Goal: Information Seeking & Learning: Learn about a topic

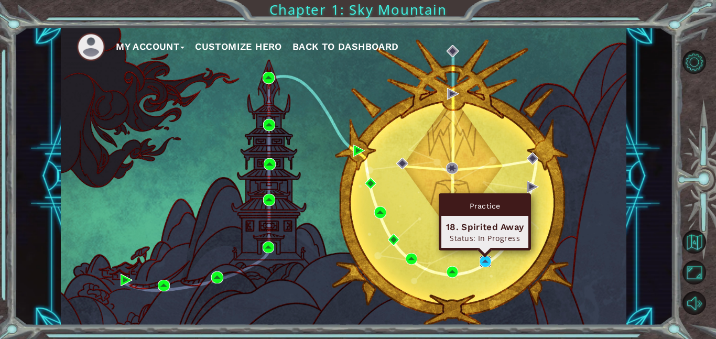
click at [485, 260] on img at bounding box center [486, 262] width 12 height 12
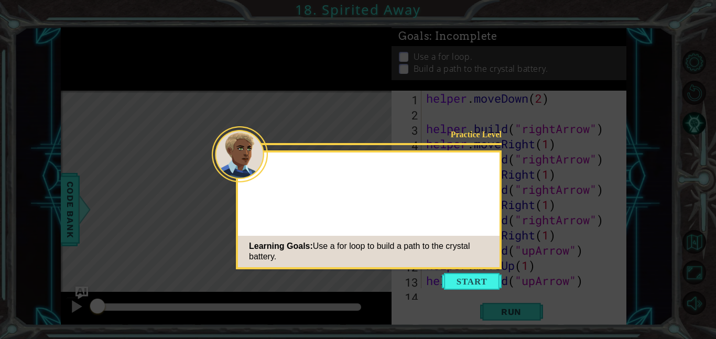
click at [480, 208] on div "Practice Level Learning Goals: Use a for loop to build a path to the crystal ba…" at bounding box center [369, 210] width 266 height 119
click at [448, 284] on button "Start" at bounding box center [472, 281] width 60 height 17
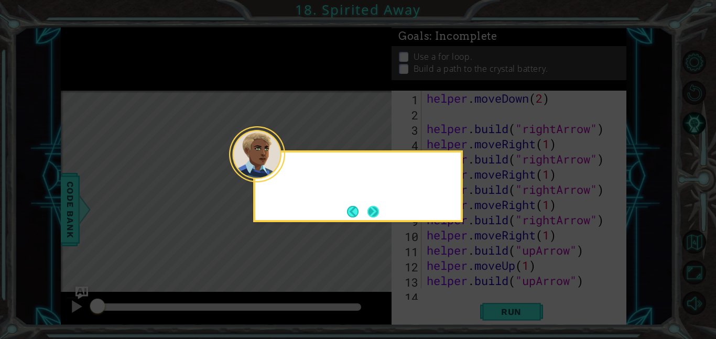
click at [288, 177] on div at bounding box center [358, 172] width 206 height 30
click at [378, 213] on button "Next" at bounding box center [373, 211] width 19 height 19
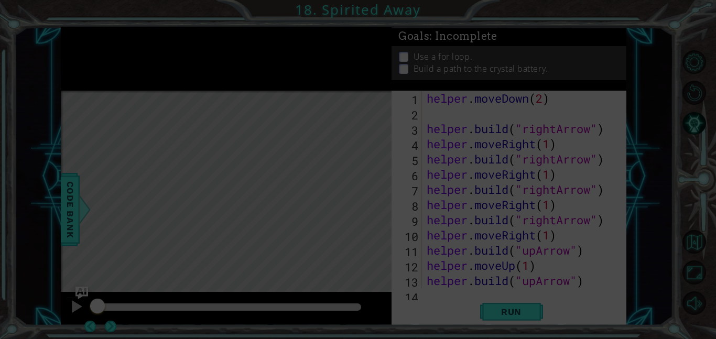
click at [378, 217] on div "Level Map" at bounding box center [303, 245] width 485 height 309
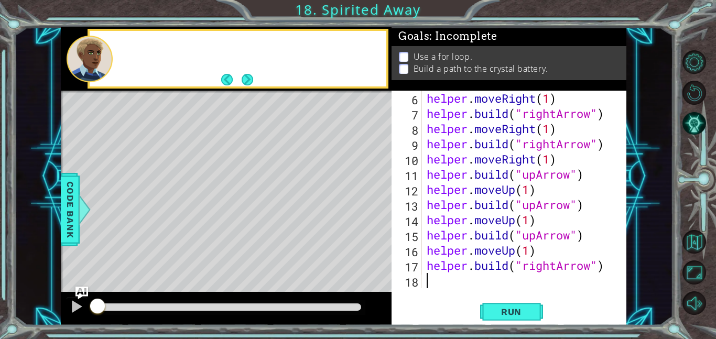
scroll to position [76, 0]
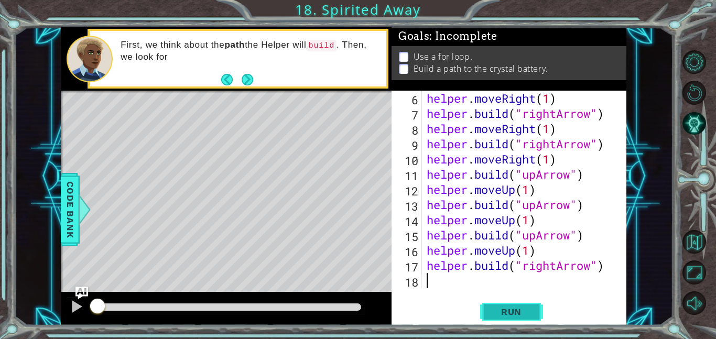
click at [504, 320] on button "Run" at bounding box center [511, 312] width 63 height 24
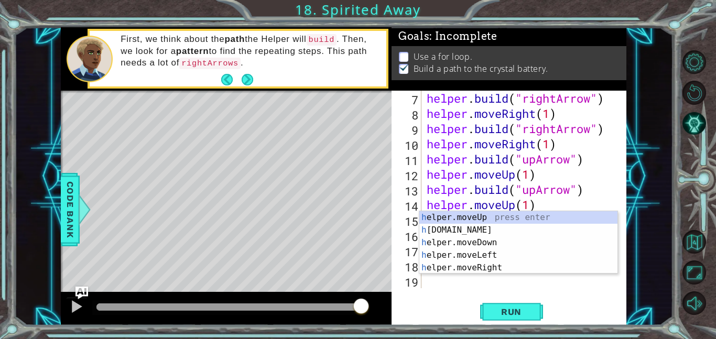
scroll to position [91, 0]
click at [502, 215] on div "h elper.moveUp press enter h [DOMAIN_NAME] press enter h elper.moveDown press e…" at bounding box center [519, 255] width 198 height 88
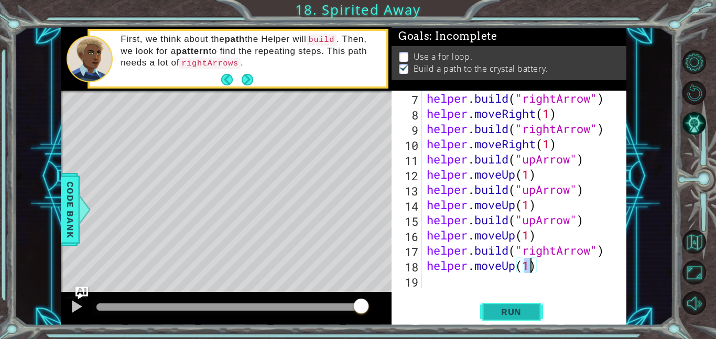
click at [518, 305] on button "Run" at bounding box center [511, 312] width 63 height 24
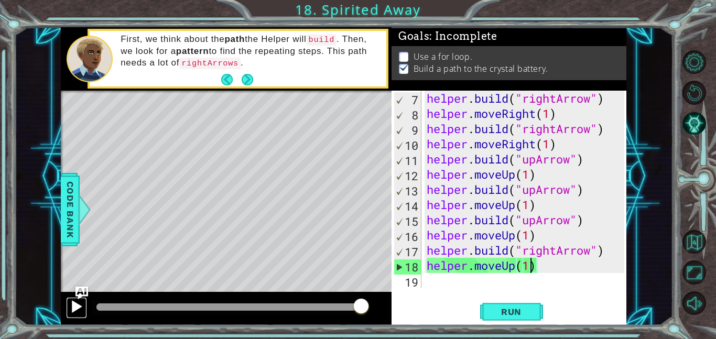
click at [80, 310] on div at bounding box center [77, 307] width 14 height 14
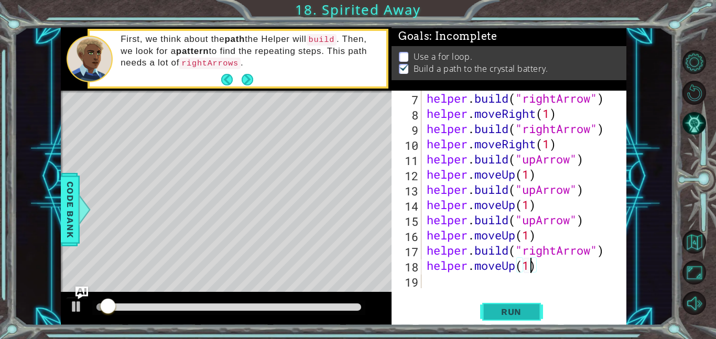
click at [523, 315] on span "Run" at bounding box center [511, 312] width 41 height 10
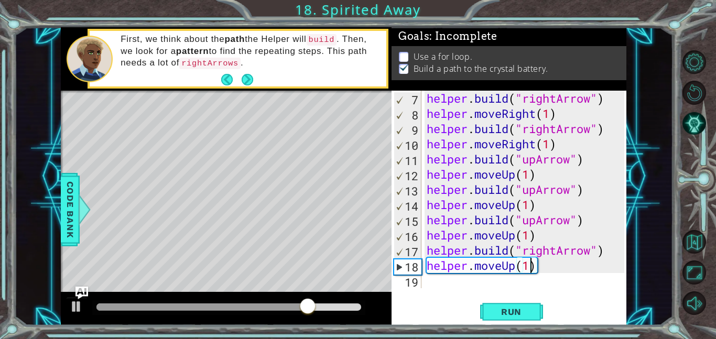
click at [146, 243] on div "Level Map" at bounding box center [303, 245] width 485 height 309
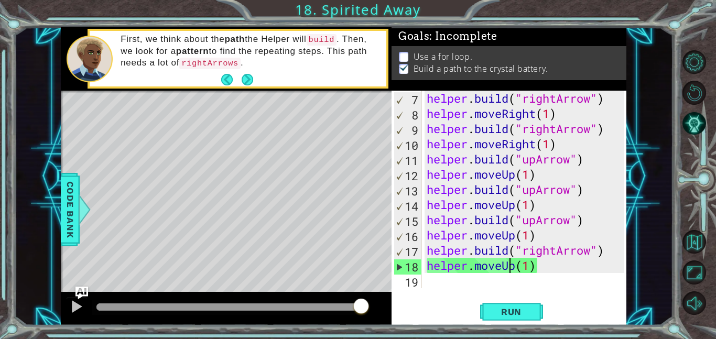
click at [511, 260] on div "helper . build ( "rightArrow" ) helper . moveRight ( 1 ) helper . build ( "righ…" at bounding box center [527, 205] width 205 height 228
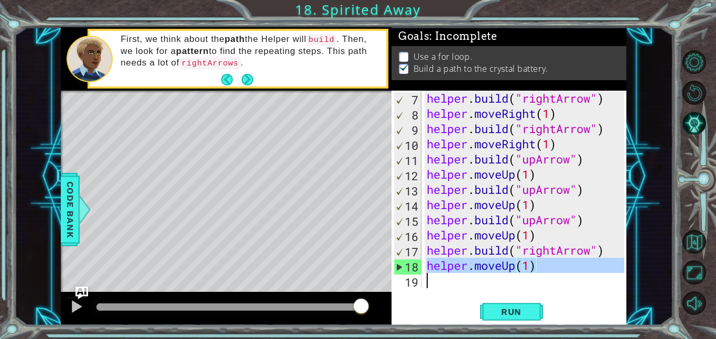
click at [511, 260] on div "helper . build ( "rightArrow" ) helper . moveRight ( 1 ) helper . build ( "righ…" at bounding box center [527, 205] width 205 height 228
type textarea "helper.moveUp(1)"
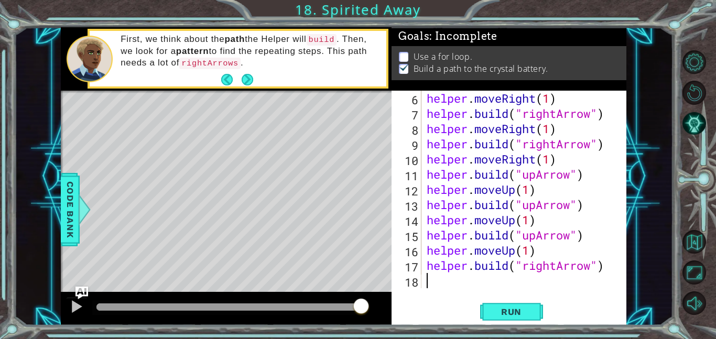
scroll to position [76, 0]
click at [504, 257] on div "helper . moveRight ( 1 ) helper . build ( "rightArrow" ) helper . moveRight ( 1…" at bounding box center [527, 205] width 205 height 228
click at [501, 266] on div "helper . moveRight ( 1 ) helper . build ( "rightArrow" ) helper . moveRight ( 1…" at bounding box center [527, 205] width 205 height 228
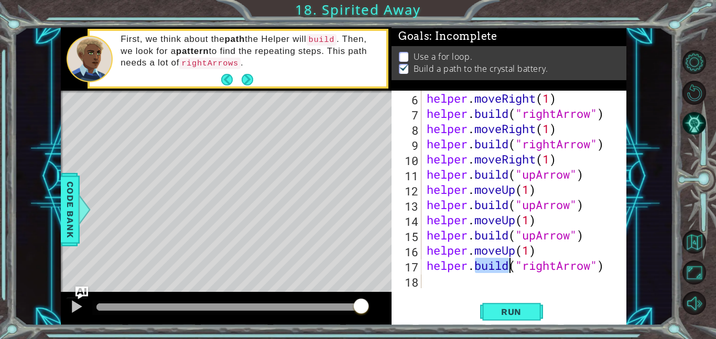
click at [501, 266] on div "helper . moveRight ( 1 ) helper . build ( "rightArrow" ) helper . moveRight ( 1…" at bounding box center [527, 205] width 205 height 228
type textarea "[DOMAIN_NAME]("rightArrow")"
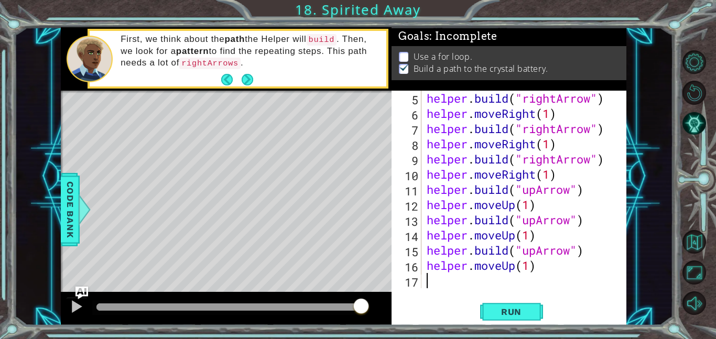
scroll to position [61, 0]
click at [496, 264] on div "helper . build ( "rightArrow" ) helper . moveRight ( 1 ) helper . build ( "righ…" at bounding box center [527, 205] width 205 height 228
type textarea "helper.moveUp(1)"
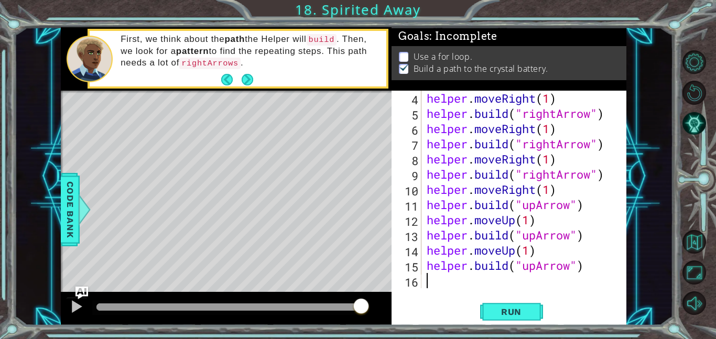
scroll to position [46, 0]
click at [495, 263] on div "helper . moveRight ( 1 ) helper . build ( "rightArrow" ) helper . moveRight ( 1…" at bounding box center [527, 205] width 205 height 228
type textarea "[DOMAIN_NAME]("upArrow")"
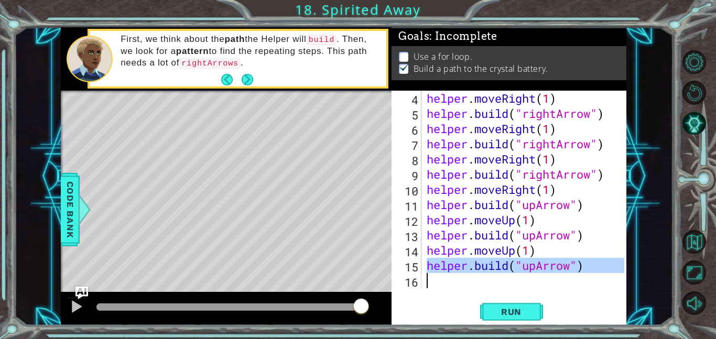
scroll to position [30, 0]
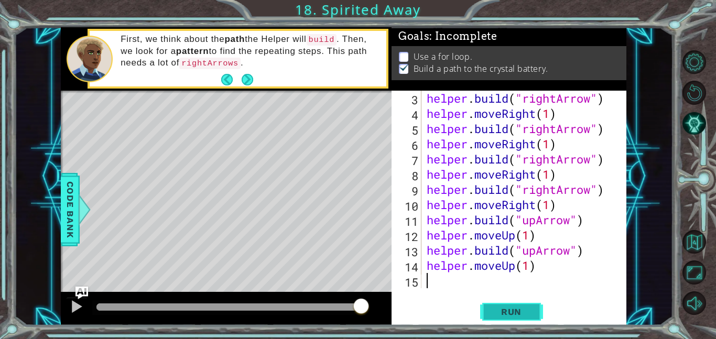
click at [501, 304] on button "Run" at bounding box center [511, 312] width 63 height 24
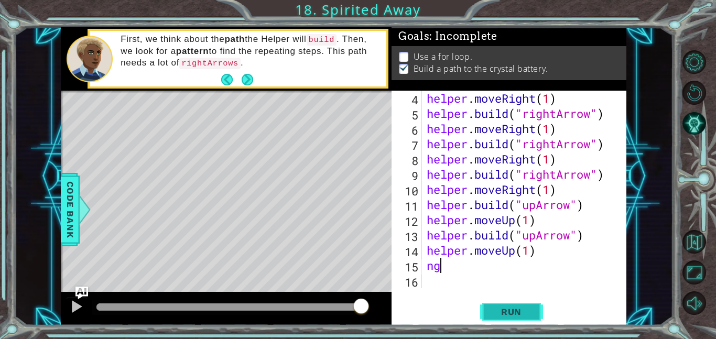
scroll to position [46, 0]
type textarea "n"
click at [512, 318] on button "Run" at bounding box center [511, 312] width 63 height 24
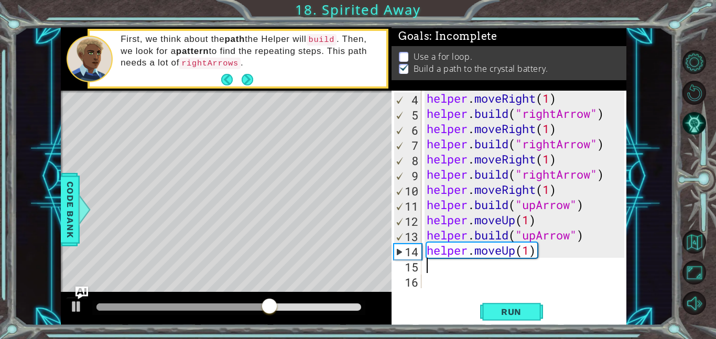
click at [431, 89] on div "Goals : Incomplete Use a for loop. Build a path to the crystal battery." at bounding box center [509, 58] width 235 height 63
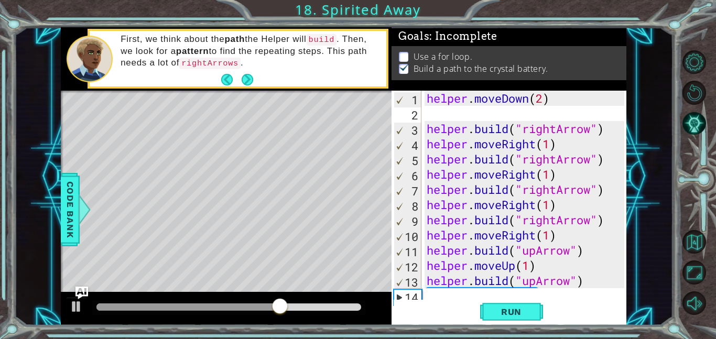
scroll to position [0, 0]
type textarea "helper.moveDown(2)"
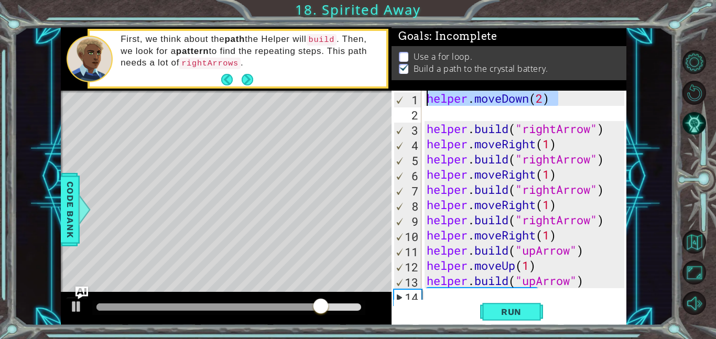
drag, startPoint x: 557, startPoint y: 98, endPoint x: 413, endPoint y: 103, distance: 144.8
click at [413, 103] on div "helper.moveDown(2) 1 2 3 4 5 6 7 8 9 10 11 12 13 14 helper . moveDown ( 2 ) hel…" at bounding box center [508, 190] width 233 height 198
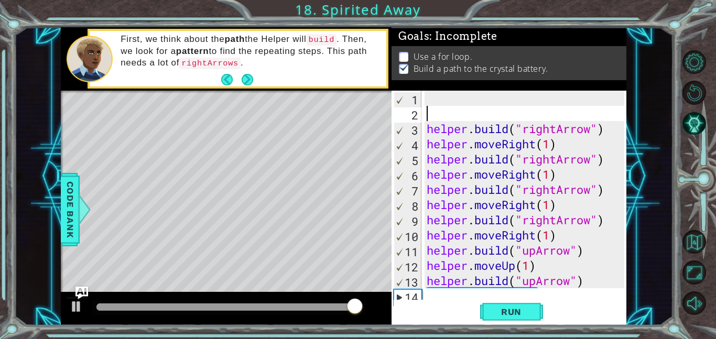
click at [425, 116] on div "helper . build ( "rightArrow" ) helper . moveRight ( 1 ) helper . build ( "righ…" at bounding box center [527, 205] width 205 height 228
paste textarea "helper.moveDown(2)"
type textarea "helper.moveDown(2)"
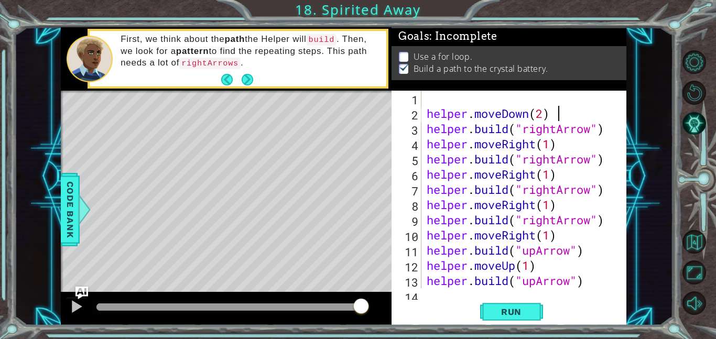
click at [429, 101] on div "helper . moveDown ( 2 ) helper . build ( "rightArrow" ) helper . moveRight ( 1 …" at bounding box center [527, 205] width 205 height 228
click at [73, 195] on span "Code Bank" at bounding box center [70, 210] width 17 height 64
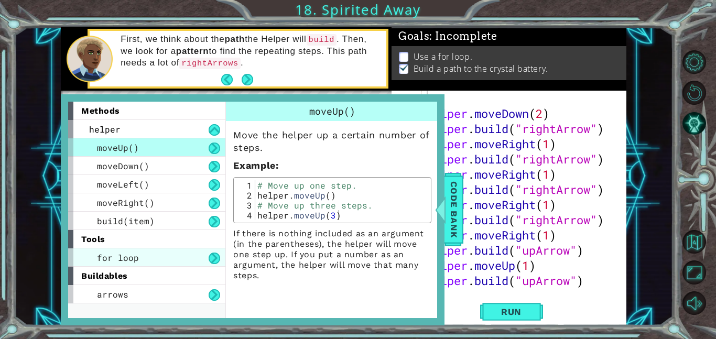
click at [157, 263] on div "for loop" at bounding box center [146, 258] width 157 height 18
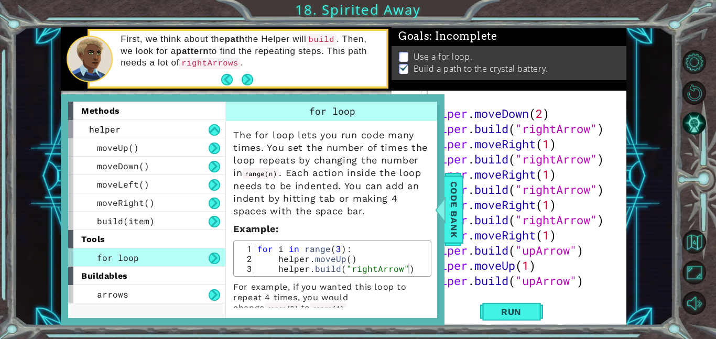
scroll to position [10, 0]
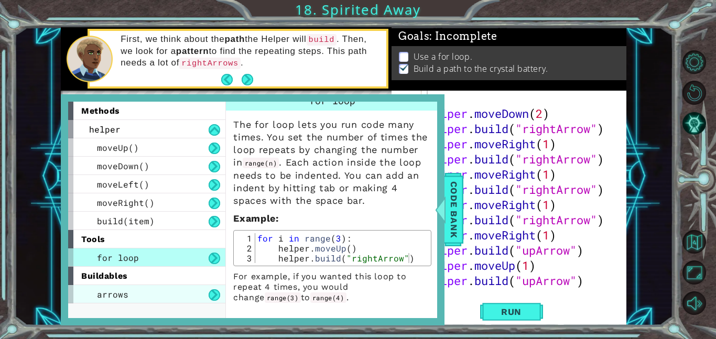
click at [205, 293] on div "arrows" at bounding box center [146, 294] width 157 height 18
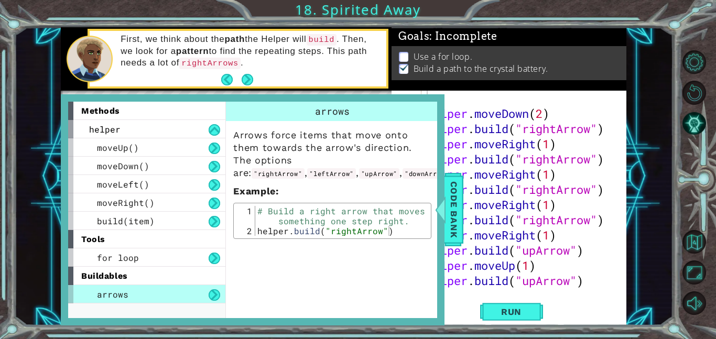
scroll to position [0, 0]
click at [178, 259] on div "for loop" at bounding box center [146, 258] width 157 height 18
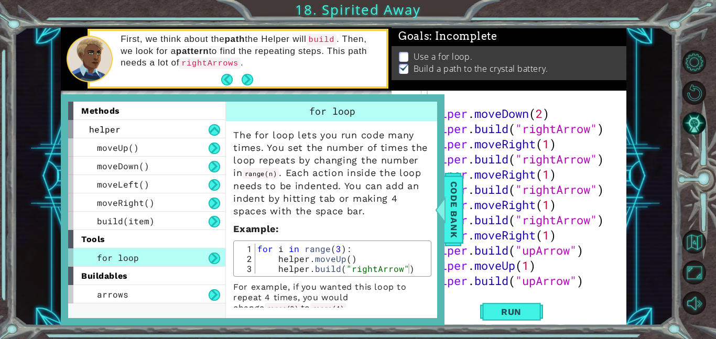
scroll to position [10, 0]
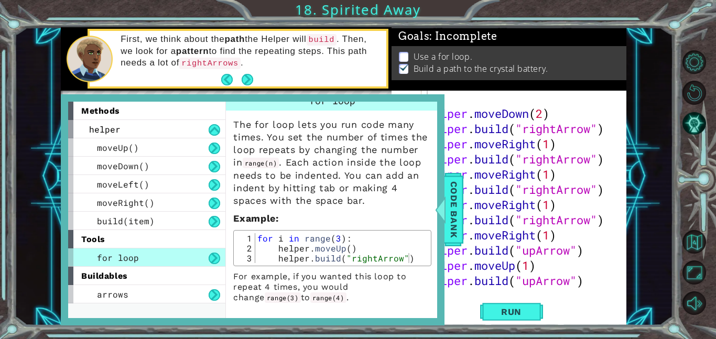
type textarea "for i in range(3):"
drag, startPoint x: 345, startPoint y: 237, endPoint x: 254, endPoint y: 240, distance: 90.3
click at [254, 240] on div "for i in range(3): 1 2 3 for i in range ( 3 ) : helper . moveUp ( ) helper . bu…" at bounding box center [333, 248] width 192 height 30
click at [461, 101] on div "helper . moveDown ( 2 ) helper . build ( "rightArrow" ) helper . moveRight ( 1 …" at bounding box center [527, 205] width 205 height 228
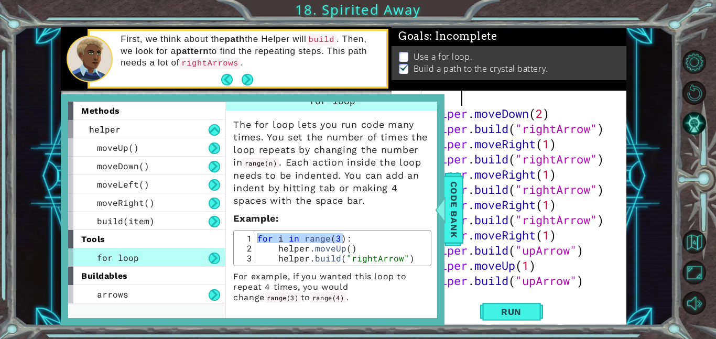
click at [461, 101] on div "helper . moveDown ( 2 ) helper . build ( "rightArrow" ) helper . moveRight ( 1 …" at bounding box center [527, 205] width 205 height 228
click at [461, 216] on span "Code Bank" at bounding box center [454, 210] width 17 height 64
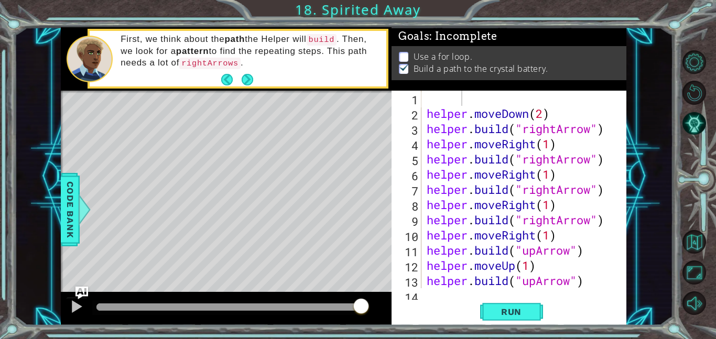
click at [428, 102] on div "helper . moveDown ( 2 ) helper . build ( "rightArrow" ) helper . moveRight ( 1 …" at bounding box center [527, 205] width 205 height 228
paste textarea "helper.moveDown(2)"
click at [528, 302] on button "Run" at bounding box center [511, 312] width 63 height 24
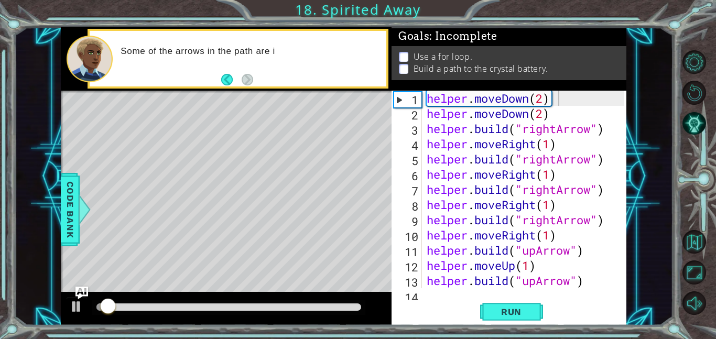
click at [598, 297] on div "helper.moveDown(2) 1 2 3 4 5 6 7 8 9 10 11 12 13 14 helper . moveDown ( 2 ) hel…" at bounding box center [509, 208] width 235 height 235
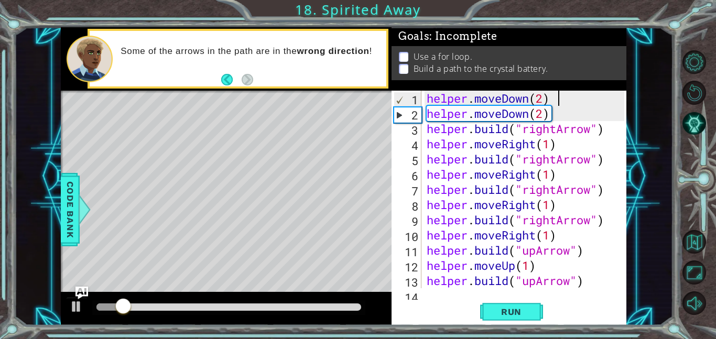
click at [564, 98] on div "helper . moveDown ( 2 ) helper . moveDown ( 2 ) helper . build ( "rightArrow" )…" at bounding box center [527, 205] width 205 height 228
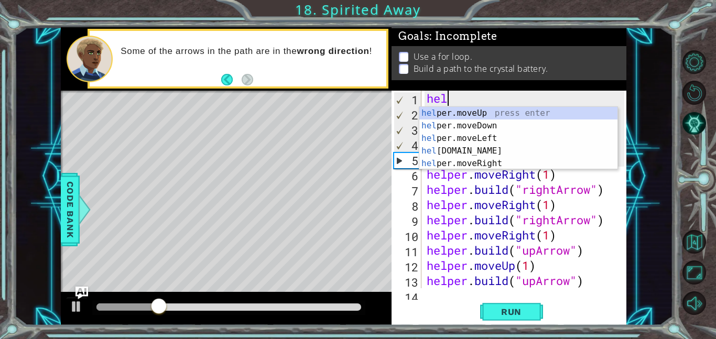
type textarea "h"
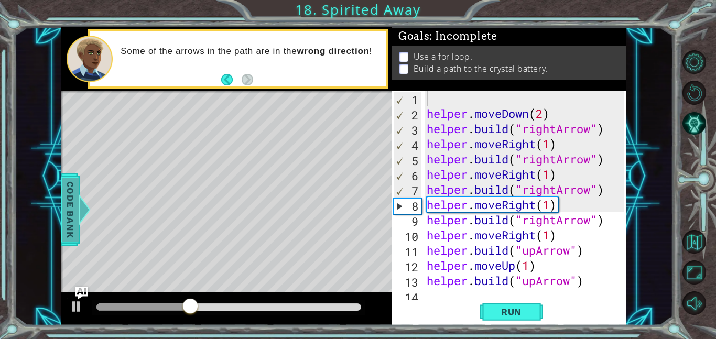
click at [74, 196] on span "Code Bank" at bounding box center [70, 210] width 17 height 64
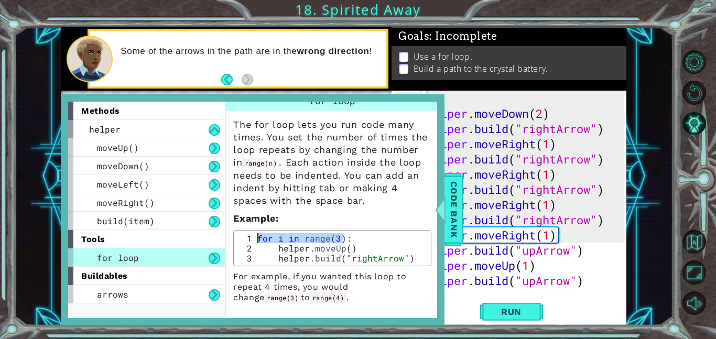
click at [346, 233] on div "for i in range ( 3 ) : helper . moveUp ( ) helper . build ( "rightArrow" )" at bounding box center [341, 248] width 173 height 30
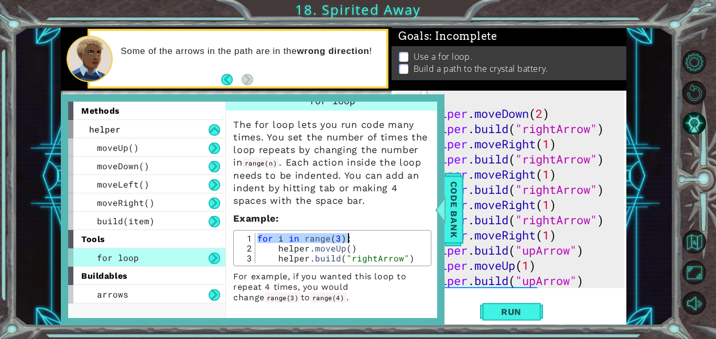
click at [458, 104] on div "helper . moveDown ( 2 ) helper . build ( "rightArrow" ) helper . moveRight ( 1 …" at bounding box center [527, 205] width 205 height 228
paste textarea "for i in range(3):"
click at [455, 94] on div "for i in range ( 3 ) : helper . moveDown ( 2 ) helper . build ( "rightArrow" ) …" at bounding box center [527, 205] width 205 height 228
click at [458, 196] on span "Code Bank" at bounding box center [454, 210] width 17 height 64
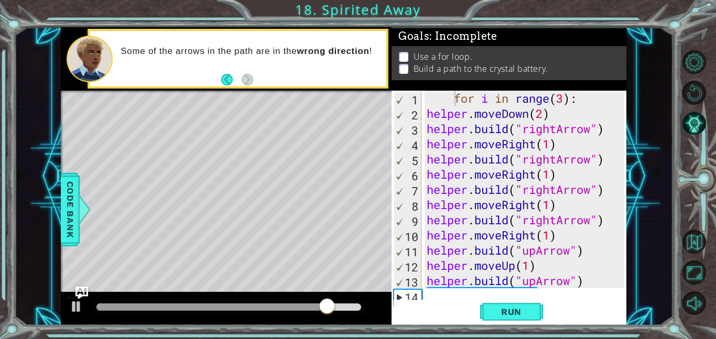
click at [453, 99] on div "for i in range ( 3 ) : helper . moveDown ( 2 ) helper . build ( "rightArrow" ) …" at bounding box center [527, 205] width 205 height 228
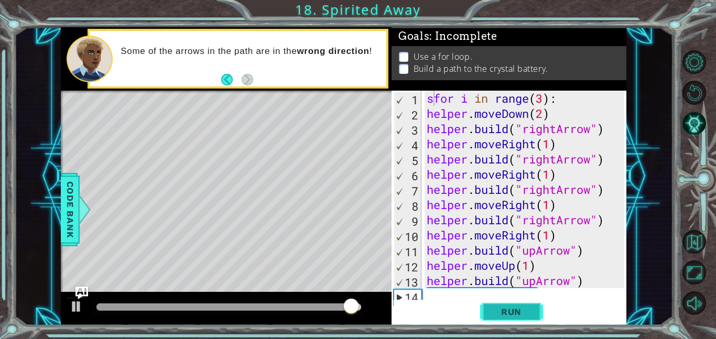
click at [518, 316] on span "Run" at bounding box center [511, 312] width 41 height 10
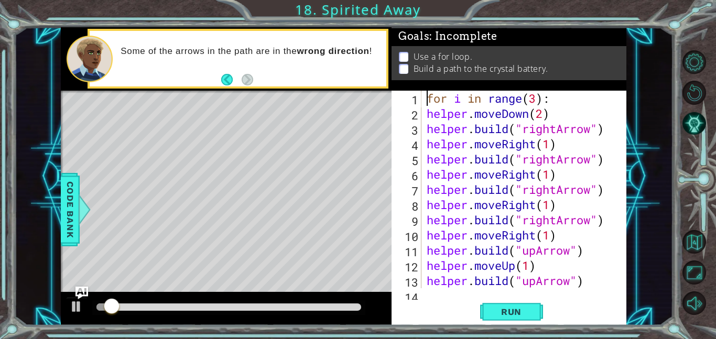
click at [516, 296] on div "for i in range(3): 1 2 3 4 5 6 7 8 9 10 11 12 13 14 for i in range ( 3 ) : help…" at bounding box center [509, 208] width 235 height 235
click at [518, 307] on span "Run" at bounding box center [511, 312] width 41 height 10
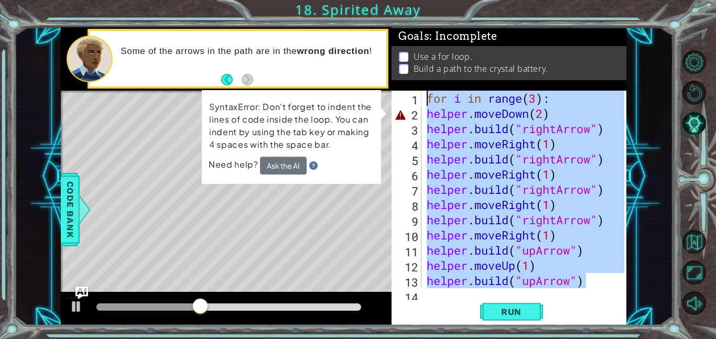
drag, startPoint x: 589, startPoint y: 287, endPoint x: 440, endPoint y: 51, distance: 279.3
click at [440, 51] on div "Goals : Incomplete Use a for loop. Build a path to the crystal battery. for i i…" at bounding box center [509, 176] width 235 height 298
type textarea "for i in range(3): helper.moveDown(2)"
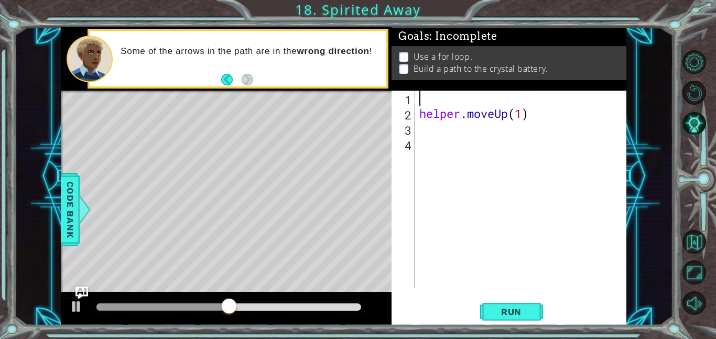
click at [528, 114] on div "helper . moveUp ( 1 )" at bounding box center [523, 205] width 212 height 228
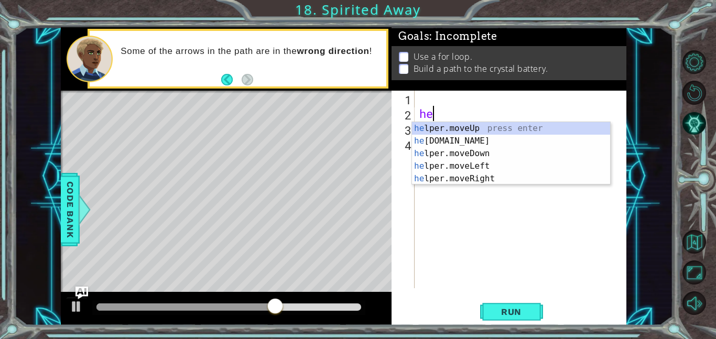
type textarea "h"
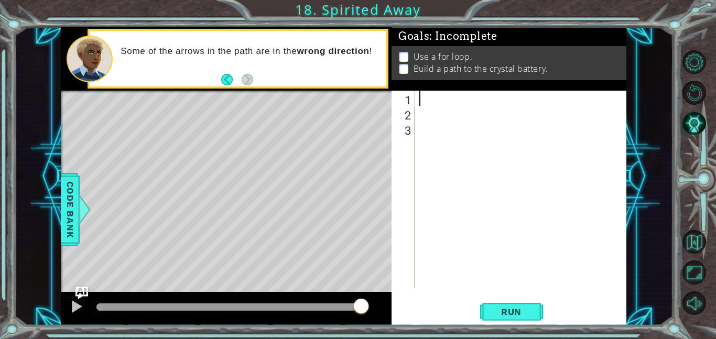
type textarea "y"
click at [100, 307] on div at bounding box center [228, 307] width 265 height 7
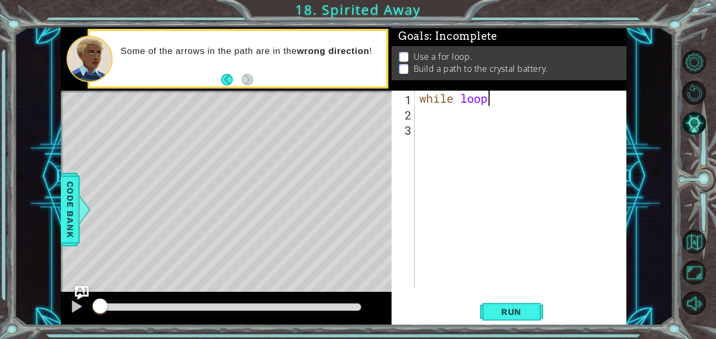
click at [78, 287] on img "Ask AI" at bounding box center [82, 293] width 14 height 14
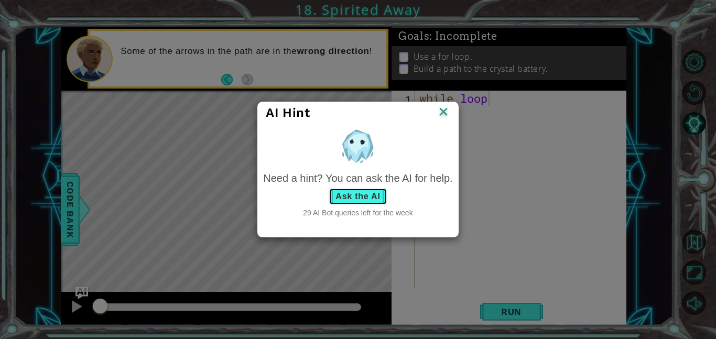
click at [377, 191] on button "Ask the AI" at bounding box center [358, 196] width 58 height 17
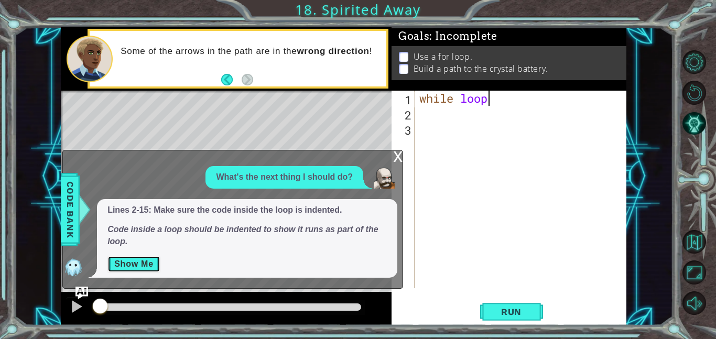
click at [135, 269] on button "Show Me" at bounding box center [134, 264] width 53 height 17
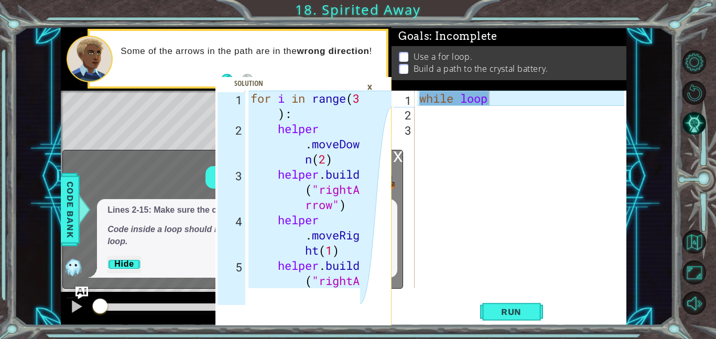
click at [510, 104] on div "while loop" at bounding box center [523, 205] width 212 height 228
type textarea "w"
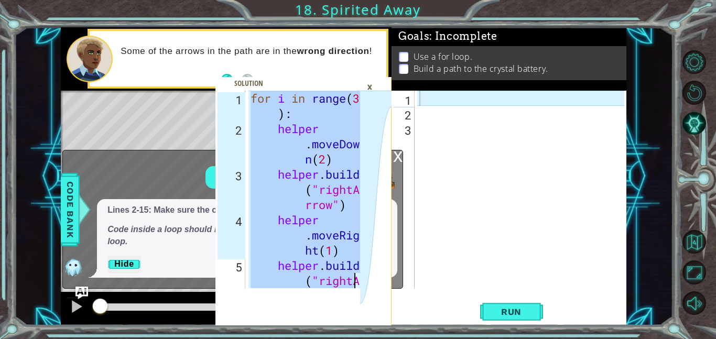
drag, startPoint x: 251, startPoint y: 96, endPoint x: 366, endPoint y: 278, distance: 215.0
click at [366, 278] on div "for i in range(3): 1 2 3 4 5 for i in range ( 3 ) : helper . moveDow n ( 2 ) he…" at bounding box center [304, 208] width 176 height 235
type textarea "helper.moveRight(1) [DOMAIN_NAME]("rightArrow")"
click at [520, 244] on div at bounding box center [523, 205] width 212 height 228
click at [430, 98] on div at bounding box center [523, 205] width 212 height 228
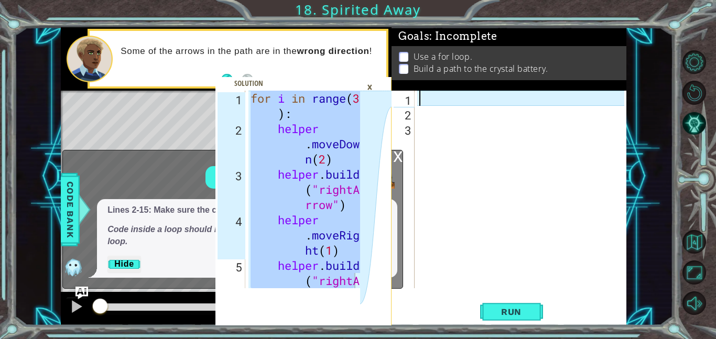
paste textarea "[DOMAIN_NAME]("right"
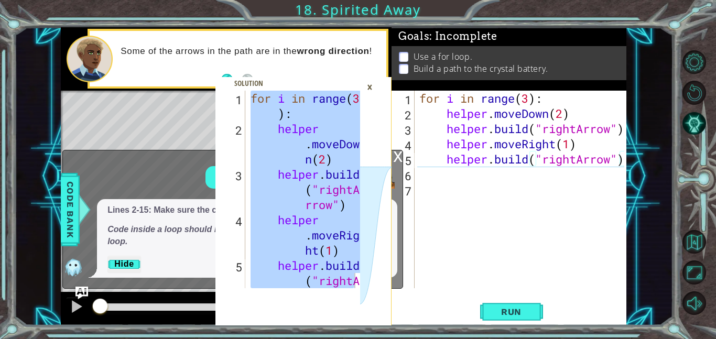
scroll to position [0, 9]
type textarea "[DOMAIN_NAME]("rightArrow")"
click at [495, 308] on span "Run" at bounding box center [511, 312] width 41 height 10
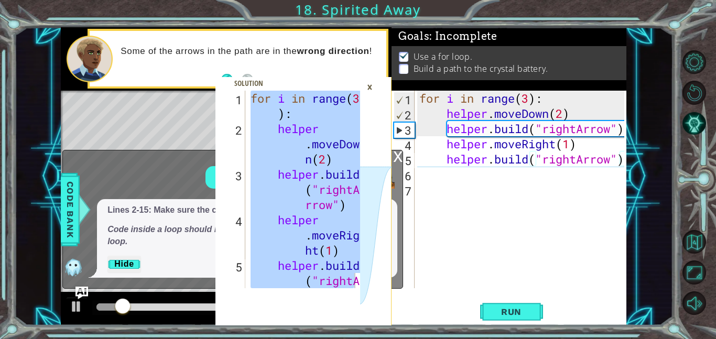
click at [377, 94] on div "×" at bounding box center [370, 87] width 16 height 18
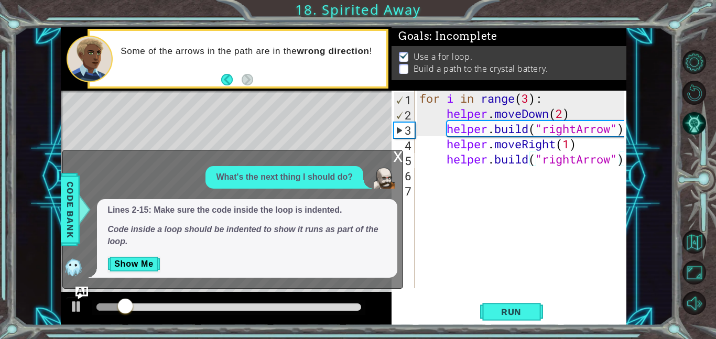
click at [372, 82] on div "Some of the arrows in the path are in the wrong direction !" at bounding box center [238, 59] width 297 height 56
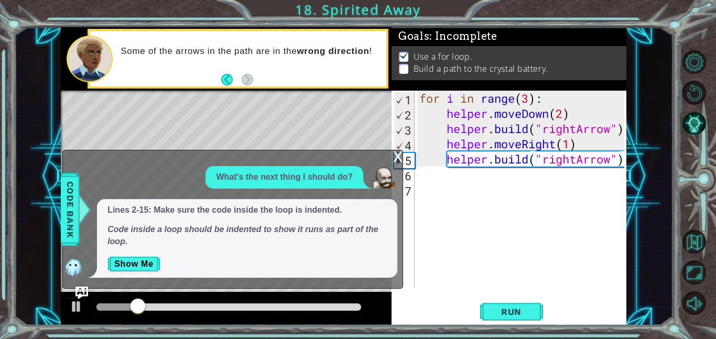
click at [397, 154] on div "x" at bounding box center [397, 156] width 9 height 10
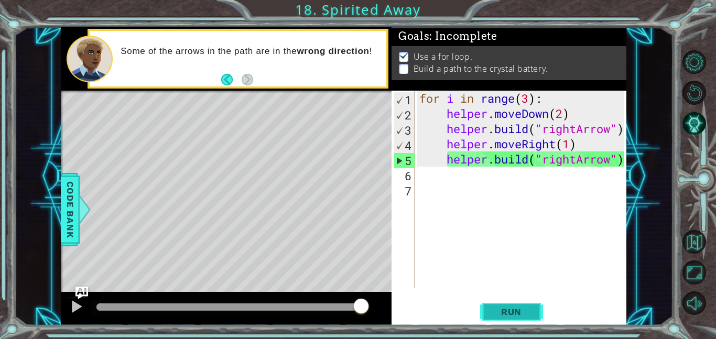
click at [485, 314] on button "Run" at bounding box center [511, 312] width 63 height 24
click at [610, 228] on div "for i in range ( 3 ) : helper . moveDown ( 2 ) helper . build ( "rightArrow" ) …" at bounding box center [523, 205] width 212 height 228
click at [521, 310] on span "Run" at bounding box center [511, 312] width 41 height 10
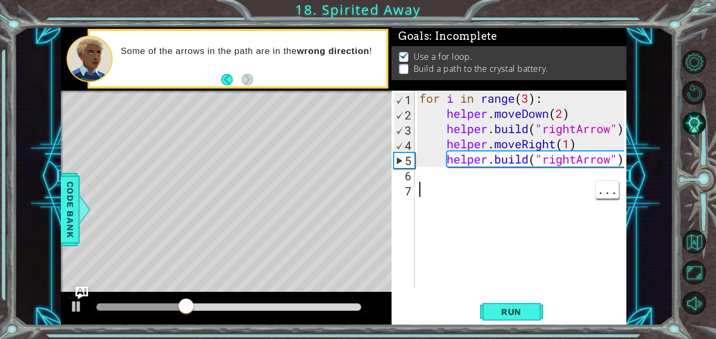
click at [460, 175] on div "for i in range ( 3 ) : helper . moveDown ( 2 ) helper . build ( "rightArrow" ) …" at bounding box center [523, 205] width 212 height 228
